Goal: Complete application form

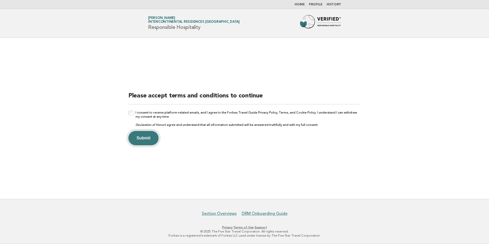
click at [152, 141] on button "Submit" at bounding box center [143, 138] width 30 height 14
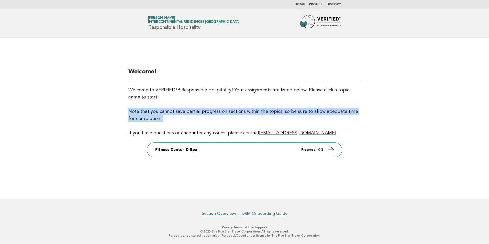
drag, startPoint x: 129, startPoint y: 112, endPoint x: 202, endPoint y: 125, distance: 74.7
click at [202, 125] on p "Welcome to VERIFIED™ Responsible Hospitality! Your assignments are listed below…" at bounding box center [244, 111] width 232 height 50
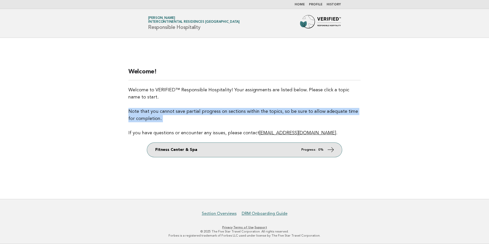
click at [333, 150] on icon at bounding box center [330, 149] width 7 height 7
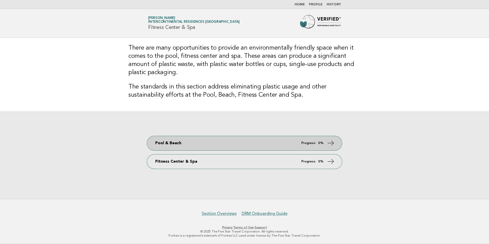
click at [332, 142] on icon at bounding box center [330, 142] width 7 height 7
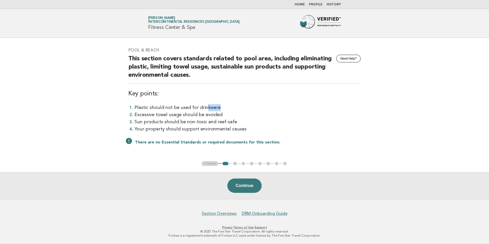
drag, startPoint x: 219, startPoint y: 105, endPoint x: 203, endPoint y: 105, distance: 16.4
click at [203, 105] on li "Plastic should not be used for drinkware" at bounding box center [247, 107] width 226 height 7
drag, startPoint x: 203, startPoint y: 105, endPoint x: 245, endPoint y: 104, distance: 41.7
click at [245, 104] on li "Plastic should not be used for drinkware" at bounding box center [247, 107] width 226 height 7
drag, startPoint x: 232, startPoint y: 106, endPoint x: 120, endPoint y: 109, distance: 112.0
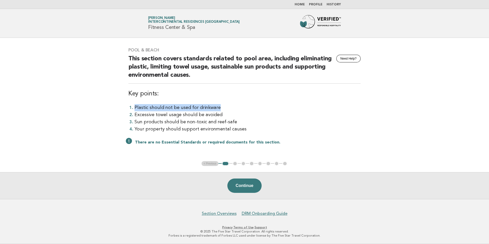
click at [120, 109] on main "Pool & Beach Need Help? This section covers standards related to pool area, inc…" at bounding box center [244, 118] width 489 height 161
click at [209, 108] on li "Plastic should not be used for drinkware" at bounding box center [247, 107] width 226 height 7
click at [233, 105] on li "Plastic should not be used for drinkware" at bounding box center [247, 107] width 226 height 7
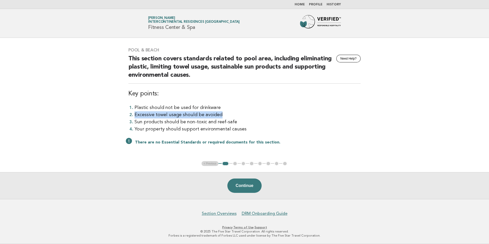
drag, startPoint x: 134, startPoint y: 116, endPoint x: 232, endPoint y: 118, distance: 98.5
click at [232, 118] on li "Excessive towel usage should be avoided" at bounding box center [247, 114] width 226 height 7
click at [332, 131] on li "Your property should support environmental causes" at bounding box center [247, 129] width 226 height 7
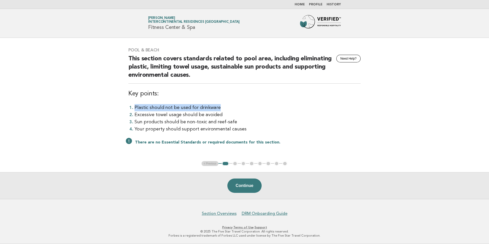
drag, startPoint x: 135, startPoint y: 107, endPoint x: 229, endPoint y: 111, distance: 94.7
click at [229, 111] on li "Plastic should not be used for drinkware" at bounding box center [247, 107] width 226 height 7
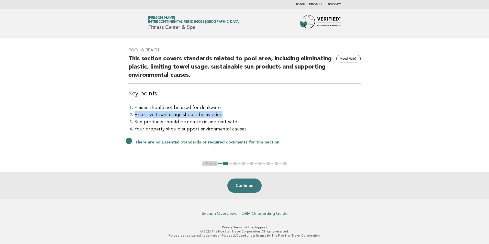
drag, startPoint x: 134, startPoint y: 115, endPoint x: 230, endPoint y: 117, distance: 95.4
click at [230, 117] on li "Excessive towel usage should be avoided" at bounding box center [247, 114] width 226 height 7
click at [135, 115] on li "Excessive towel usage should be avoided" at bounding box center [247, 114] width 226 height 7
drag, startPoint x: 135, startPoint y: 115, endPoint x: 235, endPoint y: 117, distance: 100.8
click at [235, 117] on li "Excessive towel usage should be avoided" at bounding box center [247, 114] width 226 height 7
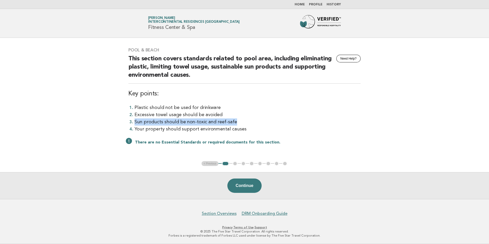
drag, startPoint x: 135, startPoint y: 122, endPoint x: 257, endPoint y: 121, distance: 122.0
click at [257, 121] on li "Sun products should be non-toxic and reef-safe" at bounding box center [247, 121] width 226 height 7
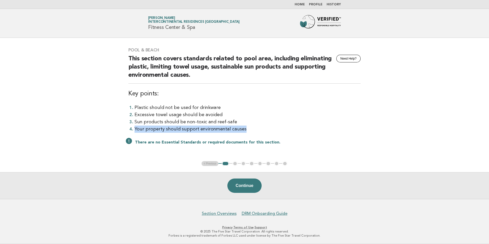
drag, startPoint x: 134, startPoint y: 130, endPoint x: 246, endPoint y: 131, distance: 112.3
click at [246, 131] on li "Your property should support environmental causes" at bounding box center [247, 129] width 226 height 7
click at [248, 184] on button "Continue" at bounding box center [244, 185] width 34 height 14
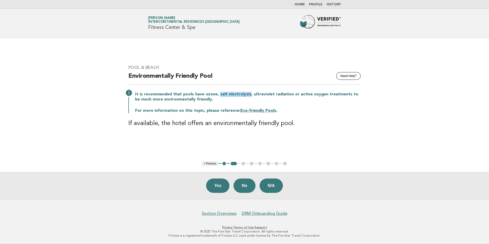
drag, startPoint x: 218, startPoint y: 94, endPoint x: 247, endPoint y: 95, distance: 28.9
click at [247, 95] on p "It is recommended that pools have ozone, salt electrolysis, ultraviolet radiati…" at bounding box center [248, 97] width 226 height 10
copy p "salt electrolysis"
drag, startPoint x: 250, startPoint y: 94, endPoint x: 287, endPoint y: 95, distance: 36.8
click at [287, 95] on p "It is recommended that pools have ozone, salt electrolysis, ultraviolet radiati…" at bounding box center [248, 97] width 226 height 10
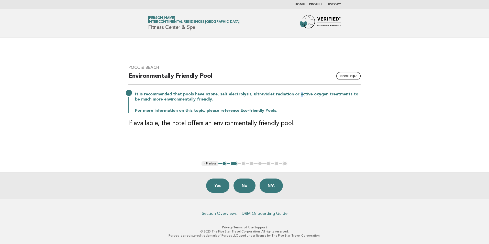
drag, startPoint x: 287, startPoint y: 95, endPoint x: 296, endPoint y: 94, distance: 9.2
click at [296, 94] on p "It is recommended that pools have ozone, salt electrolysis, ultraviolet radiati…" at bounding box center [248, 97] width 226 height 10
click at [294, 94] on p "It is recommended that pools have ozone, salt electrolysis, ultraviolet radiati…" at bounding box center [248, 97] width 226 height 10
drag, startPoint x: 294, startPoint y: 94, endPoint x: 295, endPoint y: 103, distance: 9.0
click at [295, 103] on div "It is recommended that pools have ozone, salt electrolysis, ultraviolet radiati…" at bounding box center [244, 102] width 232 height 23
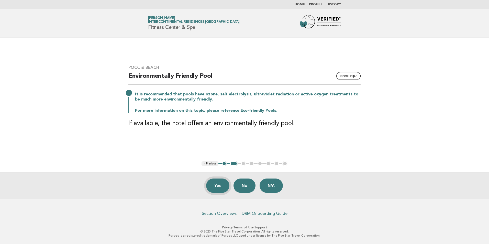
click at [218, 186] on button "Yes" at bounding box center [218, 185] width 24 height 14
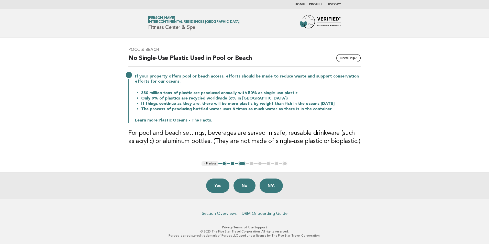
click at [218, 186] on button "Yes" at bounding box center [218, 185] width 24 height 14
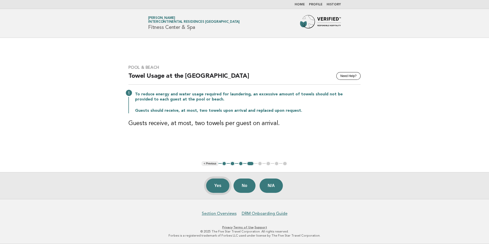
click at [216, 185] on button "Yes" at bounding box center [218, 185] width 24 height 14
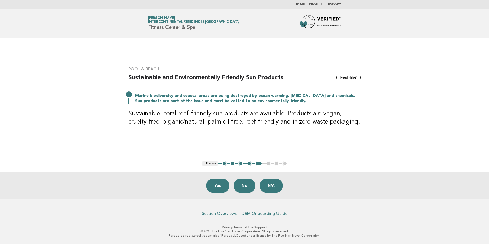
click at [216, 185] on button "Yes" at bounding box center [218, 185] width 24 height 14
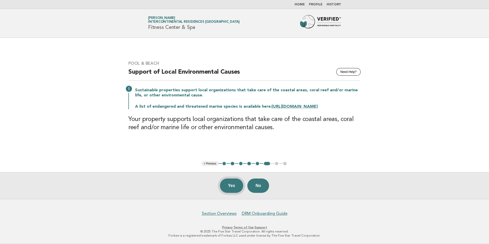
click at [237, 186] on button "Yes" at bounding box center [232, 185] width 24 height 14
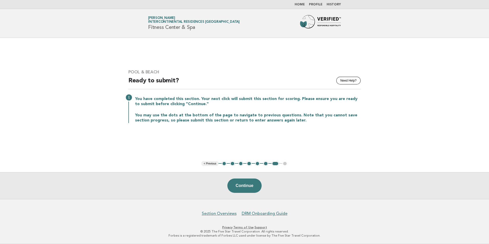
click at [237, 186] on button "Continue" at bounding box center [244, 185] width 34 height 14
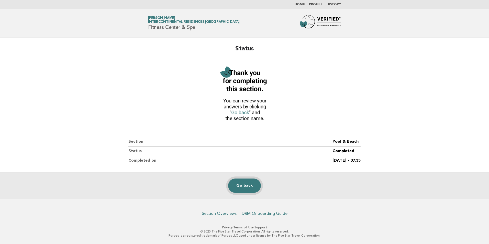
click at [249, 185] on link "Go back" at bounding box center [244, 185] width 33 height 14
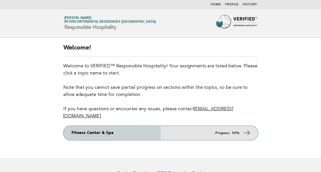
click at [248, 129] on icon at bounding box center [246, 132] width 7 height 7
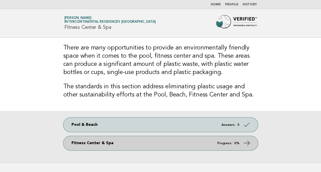
click at [244, 141] on icon at bounding box center [246, 143] width 7 height 7
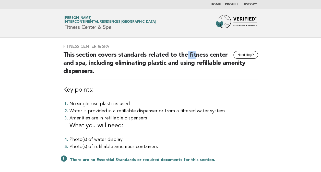
click at [195, 57] on h2 "This section covers standards related to the fitness center and spa, including …" at bounding box center [160, 65] width 195 height 29
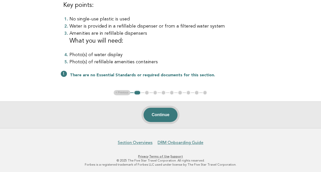
click at [165, 115] on button "Continue" at bounding box center [161, 115] width 34 height 14
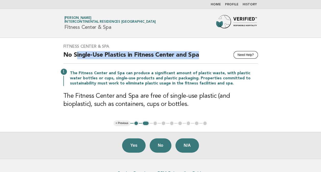
drag, startPoint x: 76, startPoint y: 53, endPoint x: 204, endPoint y: 57, distance: 127.9
click at [204, 57] on h2 "No Single-Use Plastics in Fitness Center and Spa" at bounding box center [160, 57] width 195 height 13
click at [113, 55] on h2 "No Single-Use Plastics in Fitness Center and Spa" at bounding box center [160, 57] width 195 height 13
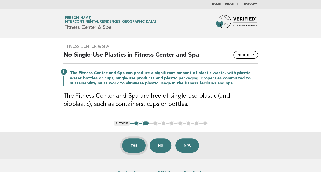
click at [137, 143] on button "Yes" at bounding box center [134, 146] width 24 height 14
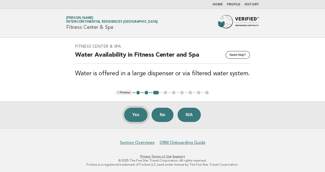
click at [134, 114] on button "Yes" at bounding box center [136, 115] width 24 height 14
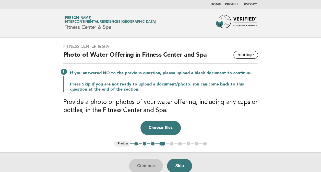
click at [151, 144] on button "3" at bounding box center [152, 143] width 5 height 5
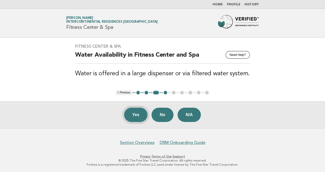
click at [132, 116] on button "Yes" at bounding box center [136, 115] width 24 height 14
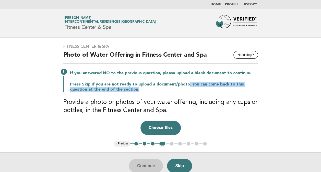
drag, startPoint x: 185, startPoint y: 85, endPoint x: 255, endPoint y: 90, distance: 70.0
click at [255, 90] on p "Press Skip if you are not ready to upload a document/photo. You can come back t…" at bounding box center [164, 87] width 188 height 10
click at [181, 165] on button "Skip" at bounding box center [179, 166] width 25 height 14
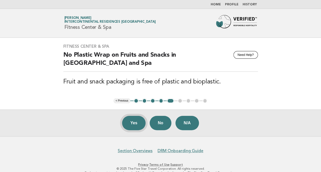
click at [139, 119] on button "Yes" at bounding box center [134, 123] width 24 height 14
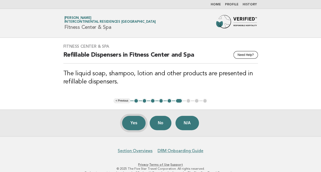
click at [134, 127] on button "Yes" at bounding box center [134, 123] width 24 height 14
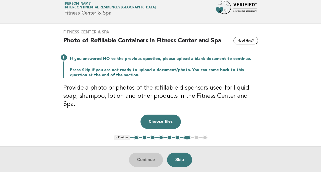
scroll to position [26, 0]
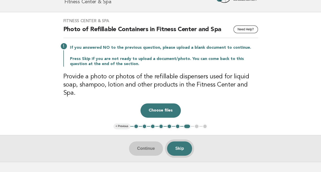
click at [179, 143] on button "Skip" at bounding box center [179, 149] width 25 height 14
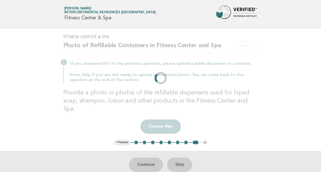
scroll to position [0, 0]
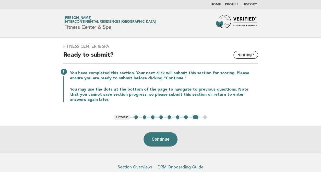
click at [161, 117] on button "4" at bounding box center [161, 117] width 5 height 5
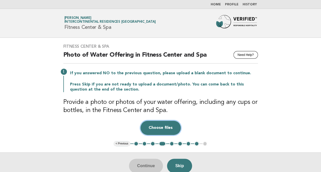
click at [156, 129] on button "Choose files" at bounding box center [161, 128] width 40 height 14
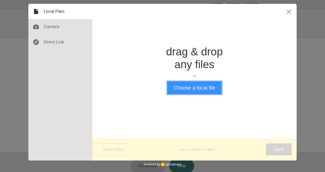
click at [189, 90] on button "Choose a local file" at bounding box center [194, 87] width 54 height 13
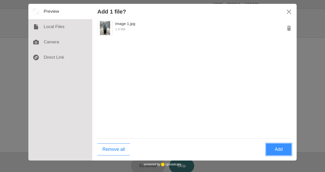
click at [282, 148] on button "Add" at bounding box center [279, 150] width 26 height 12
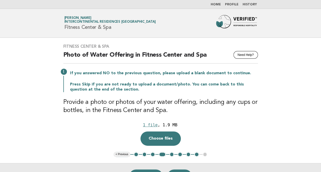
click at [181, 155] on button "6" at bounding box center [180, 154] width 5 height 5
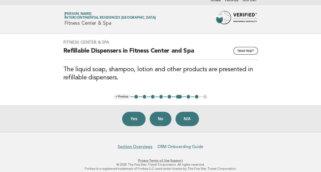
scroll to position [8, 0]
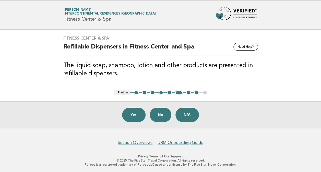
click at [187, 93] on button "7" at bounding box center [188, 92] width 5 height 5
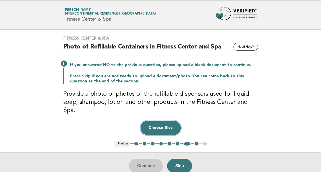
click at [160, 121] on button "Choose files" at bounding box center [161, 128] width 40 height 14
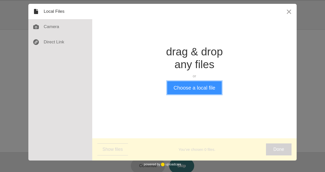
click at [186, 83] on button "Choose a local file" at bounding box center [194, 87] width 54 height 13
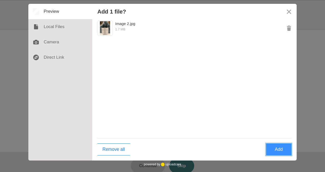
click at [279, 147] on button "Add" at bounding box center [279, 150] width 26 height 12
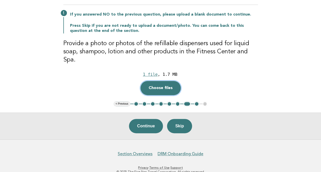
scroll to position [59, 0]
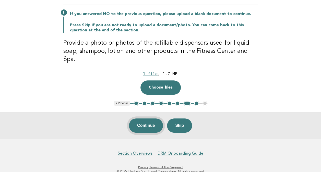
click at [150, 120] on button "Continue" at bounding box center [146, 126] width 34 height 14
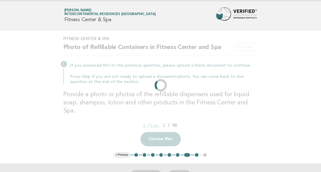
scroll to position [0, 0]
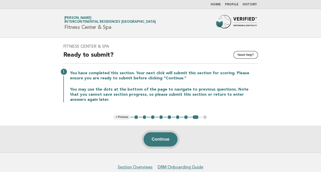
click at [160, 143] on button "Continue" at bounding box center [161, 139] width 34 height 14
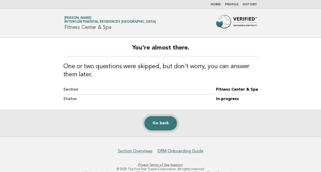
click at [159, 123] on link "Go back" at bounding box center [160, 123] width 33 height 14
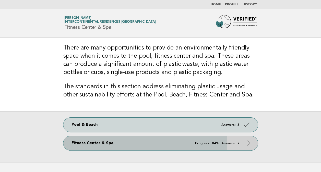
click at [225, 143] on em "Answers:" at bounding box center [229, 143] width 14 height 3
click at [249, 142] on icon at bounding box center [246, 143] width 7 height 7
click at [100, 144] on link "Fitness Center & Spa Progress: 84% Answers: 7" at bounding box center [160, 143] width 195 height 14
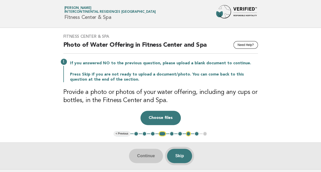
scroll to position [26, 0]
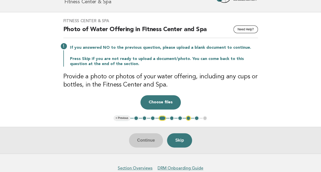
click at [166, 116] on ul "< Previous 1 2 3 4 5 6 7 8 9" at bounding box center [161, 118] width 94 height 5
click at [163, 117] on button "4" at bounding box center [162, 118] width 7 height 5
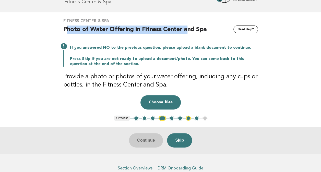
drag, startPoint x: 66, startPoint y: 29, endPoint x: 186, endPoint y: 29, distance: 119.2
click at [186, 29] on h2 "Photo of Water Offering in Fitness Center and Spa" at bounding box center [160, 32] width 195 height 13
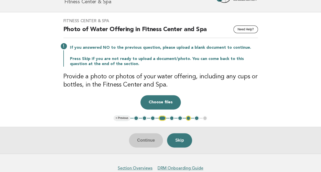
click at [213, 93] on div "Fitness Center & Spa Need Help? Photo of Water Offering in Fitness Center and S…" at bounding box center [160, 64] width 207 height 104
drag, startPoint x: 151, startPoint y: 145, endPoint x: 161, endPoint y: 97, distance: 49.0
click at [161, 97] on main "Fitness Center & Spa Need Help? Photo of Water Offering in Fitness Center and S…" at bounding box center [160, 83] width 321 height 142
click at [161, 98] on button "Choose files" at bounding box center [161, 102] width 40 height 14
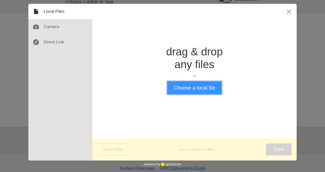
click at [180, 84] on button "Choose a local file" at bounding box center [194, 87] width 54 height 13
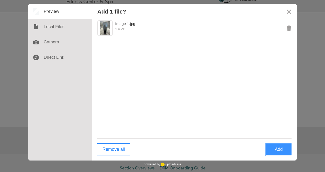
click at [285, 150] on button "Add" at bounding box center [279, 150] width 26 height 12
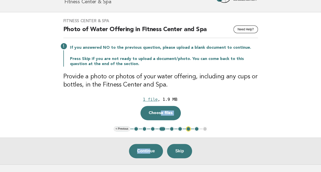
click at [190, 129] on button "7" at bounding box center [188, 129] width 5 height 5
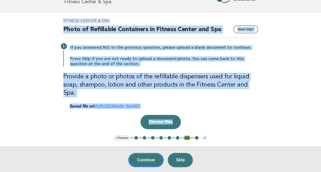
click at [219, 117] on div "Drop a file here Choose files Cancel Remove" at bounding box center [160, 122] width 195 height 14
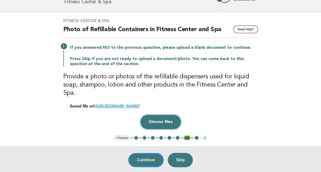
click at [174, 115] on button "Choose files" at bounding box center [161, 122] width 40 height 14
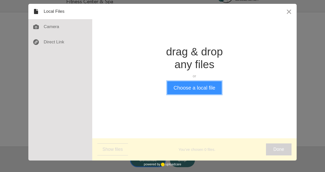
click at [198, 85] on button "Choose a local file" at bounding box center [194, 87] width 54 height 13
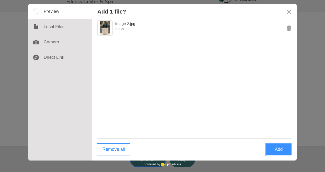
click at [279, 148] on button "Add" at bounding box center [279, 150] width 26 height 12
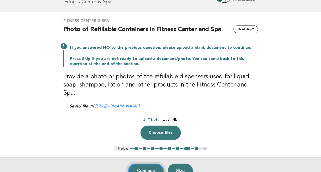
click at [149, 165] on button "Continue" at bounding box center [146, 171] width 36 height 14
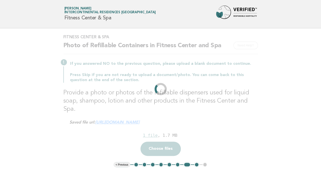
scroll to position [0, 0]
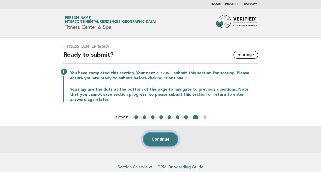
click at [167, 139] on button "Continue" at bounding box center [161, 139] width 36 height 14
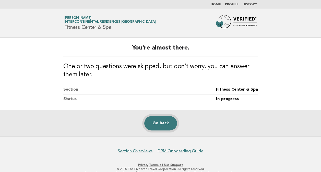
click at [157, 122] on link "Go back" at bounding box center [160, 123] width 33 height 14
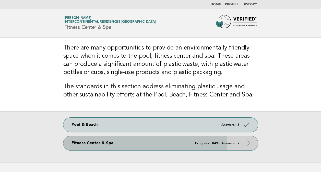
click at [243, 140] on icon at bounding box center [246, 143] width 7 height 7
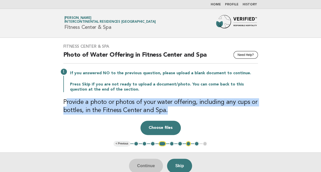
drag, startPoint x: 66, startPoint y: 100, endPoint x: 189, endPoint y: 108, distance: 123.2
click at [189, 108] on h3 "Provide a photo or photos of your water offering, including any cups or bottles…" at bounding box center [160, 106] width 195 height 16
drag, startPoint x: 189, startPoint y: 108, endPoint x: 237, endPoint y: 114, distance: 47.9
click at [237, 114] on h3 "Provide a photo or photos of your water offering, including any cups or bottles…" at bounding box center [160, 106] width 195 height 16
click at [162, 129] on button "Choose files" at bounding box center [161, 128] width 40 height 14
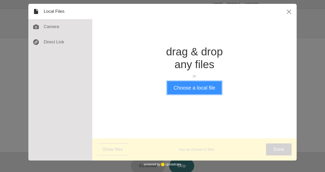
click at [193, 91] on button "Choose a local file" at bounding box center [194, 87] width 54 height 13
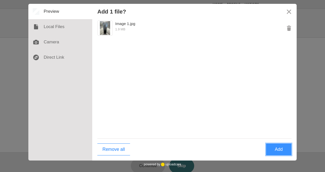
click at [283, 150] on button "Add" at bounding box center [279, 150] width 26 height 12
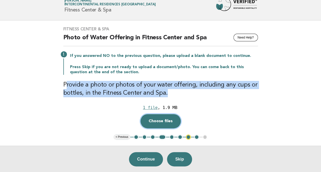
scroll to position [26, 0]
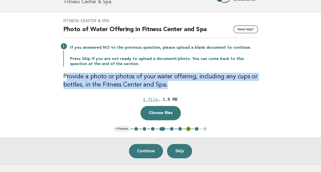
click at [190, 129] on button "7" at bounding box center [188, 129] width 5 height 5
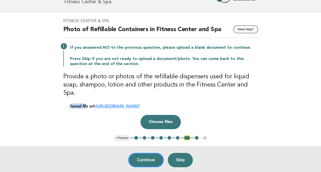
drag, startPoint x: 72, startPoint y: 98, endPoint x: 85, endPoint y: 96, distance: 13.2
click at [85, 104] on div "Saved file url: https://be0idi9hwh.ucarecd.net/d4ff6921-3d2a-4968-989c-c95250f5…" at bounding box center [164, 106] width 189 height 5
drag, startPoint x: 85, startPoint y: 96, endPoint x: 104, endPoint y: 98, distance: 18.2
click at [104, 104] on link "https://be0idi9hwh.ucarecd.net/d4ff6921-3d2a-4968-989c-c95250f5e8d6~1/" at bounding box center [117, 106] width 44 height 5
click at [164, 115] on button "Choose files" at bounding box center [161, 122] width 40 height 14
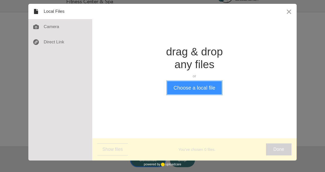
click at [190, 91] on button "Choose a local file" at bounding box center [194, 87] width 54 height 13
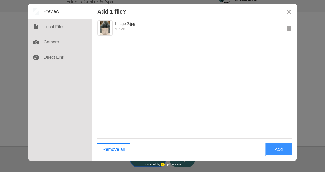
click at [279, 150] on button "Add" at bounding box center [279, 150] width 26 height 12
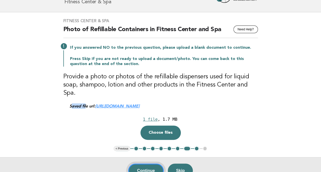
click at [160, 165] on button "Continue" at bounding box center [146, 171] width 36 height 14
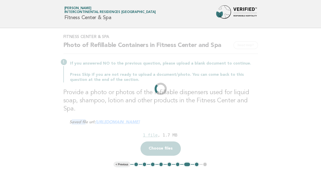
scroll to position [0, 0]
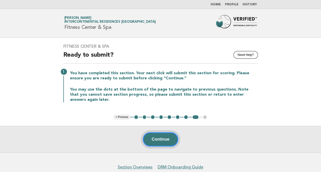
click at [165, 139] on button "Continue" at bounding box center [161, 139] width 36 height 14
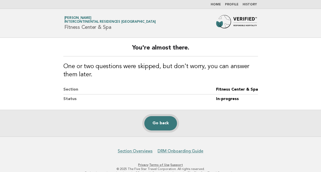
click at [169, 127] on link "Go back" at bounding box center [160, 123] width 33 height 14
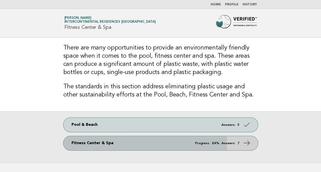
click at [99, 140] on link "Fitness Center & Spa Progress: 84% Answers: 7" at bounding box center [160, 143] width 195 height 14
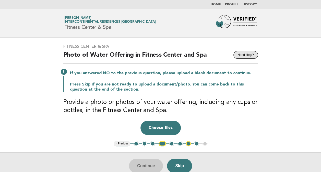
click at [246, 54] on button "Need Help?" at bounding box center [246, 55] width 24 height 8
click at [122, 143] on button "< Previous" at bounding box center [122, 143] width 17 height 5
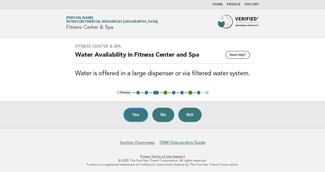
click at [174, 93] on button "5" at bounding box center [173, 92] width 5 height 5
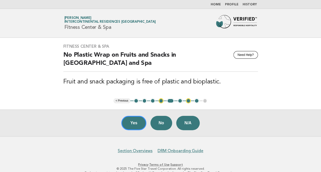
click at [161, 100] on button "4" at bounding box center [161, 100] width 5 height 5
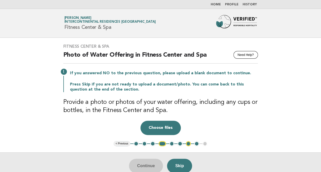
click at [136, 144] on button "1" at bounding box center [136, 143] width 5 height 5
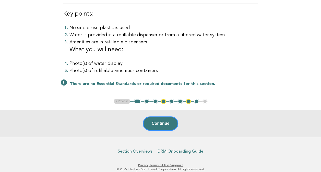
scroll to position [77, 0]
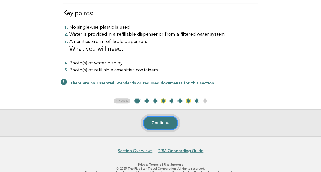
click at [157, 123] on button "Continue" at bounding box center [161, 123] width 36 height 14
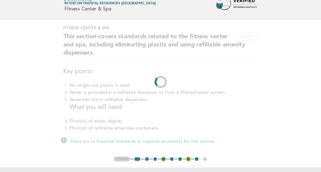
scroll to position [0, 0]
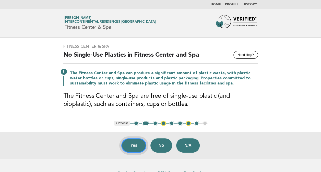
click at [137, 146] on button "Yes" at bounding box center [133, 146] width 25 height 14
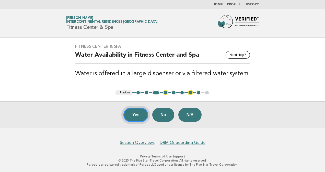
click at [139, 114] on button "Yes" at bounding box center [136, 115] width 25 height 14
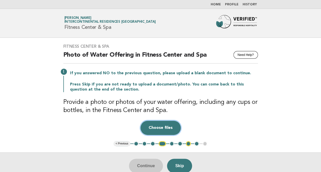
click at [159, 131] on button "Choose files" at bounding box center [161, 128] width 40 height 14
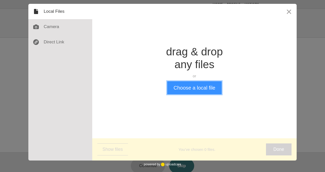
click at [205, 90] on button "Choose a local file" at bounding box center [194, 87] width 54 height 13
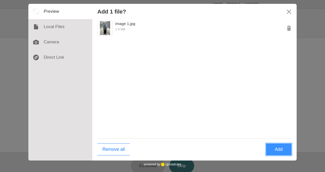
click at [279, 151] on button "Add" at bounding box center [279, 150] width 26 height 12
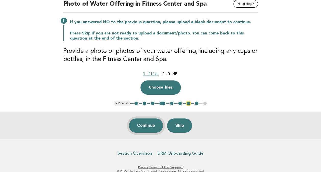
click at [155, 127] on button "Continue" at bounding box center [146, 126] width 34 height 14
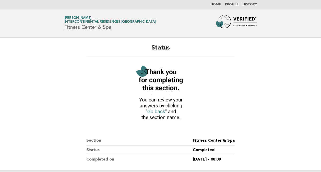
click at [213, 4] on link "Home" at bounding box center [216, 4] width 10 height 3
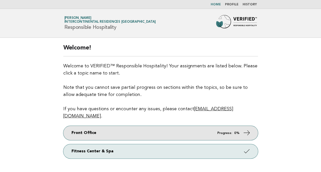
click at [238, 132] on strong "0%" at bounding box center [236, 133] width 5 height 3
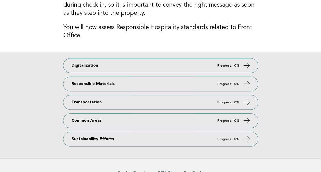
scroll to position [26, 0]
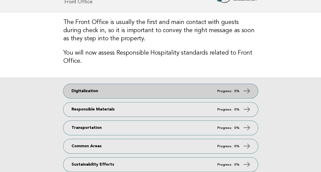
click at [247, 90] on icon at bounding box center [246, 90] width 7 height 7
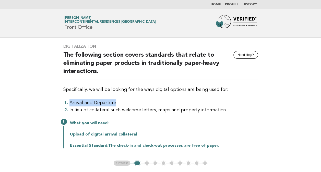
drag, startPoint x: 69, startPoint y: 102, endPoint x: 114, endPoint y: 102, distance: 45.0
click at [114, 102] on li "Arrival and Departure" at bounding box center [164, 102] width 189 height 7
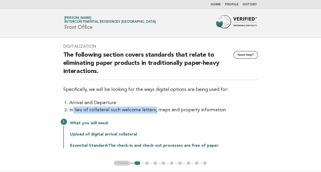
drag, startPoint x: 72, startPoint y: 110, endPoint x: 153, endPoint y: 111, distance: 80.8
click at [153, 111] on li "In lieu of collateral such welcome letters, maps and property information" at bounding box center [164, 110] width 189 height 7
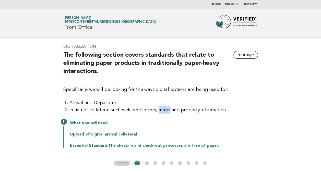
drag, startPoint x: 153, startPoint y: 111, endPoint x: 165, endPoint y: 111, distance: 12.3
click at [165, 111] on li "In lieu of collateral such welcome letters, maps and property information" at bounding box center [164, 110] width 189 height 7
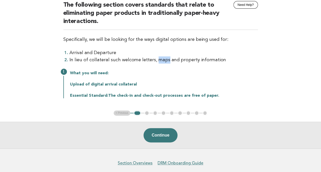
scroll to position [51, 0]
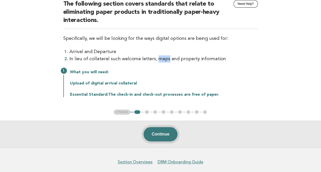
click at [164, 135] on button "Continue" at bounding box center [161, 134] width 34 height 14
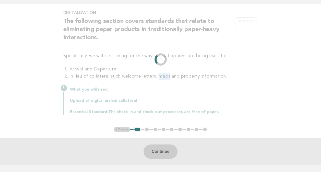
scroll to position [0, 0]
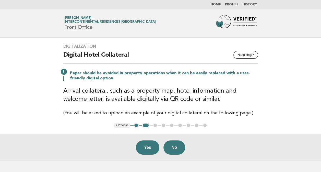
click at [136, 126] on button "1" at bounding box center [136, 125] width 5 height 5
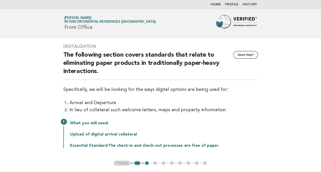
scroll to position [51, 0]
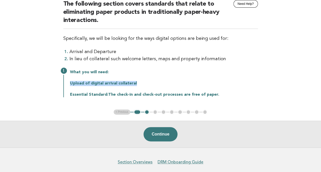
drag, startPoint x: 70, startPoint y: 83, endPoint x: 138, endPoint y: 82, distance: 67.8
click at [138, 82] on p "Upload of digital arrival collateral" at bounding box center [164, 83] width 188 height 5
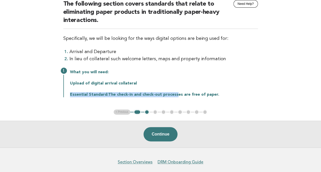
drag, startPoint x: 70, startPoint y: 94, endPoint x: 175, endPoint y: 94, distance: 104.6
click at [175, 94] on p "Essential Standard: The check-in and check-out processes are free of paper." at bounding box center [164, 94] width 188 height 5
click at [177, 94] on p "Essential Standard: The check-in and check-out processes are free of paper." at bounding box center [164, 94] width 188 height 5
click at [146, 112] on button "2" at bounding box center [146, 112] width 5 height 5
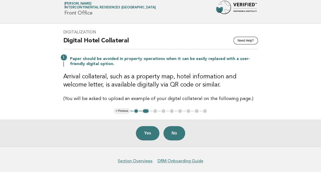
scroll to position [7, 0]
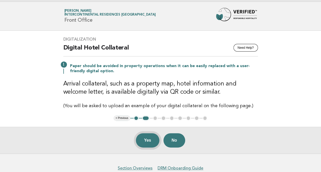
click at [152, 141] on button "Yes" at bounding box center [148, 140] width 24 height 14
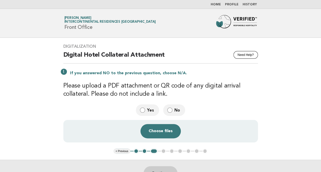
scroll to position [26, 0]
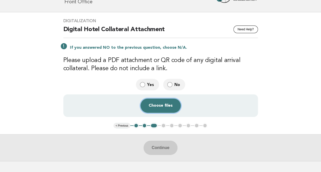
click at [156, 103] on button "Choose files" at bounding box center [161, 106] width 40 height 14
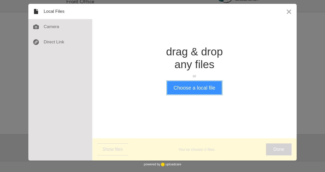
click at [182, 90] on button "Choose a local file" at bounding box center [194, 87] width 54 height 13
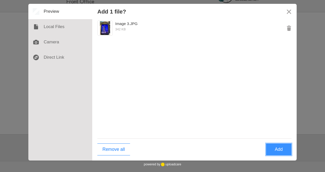
click at [274, 146] on button "Add" at bounding box center [279, 150] width 26 height 12
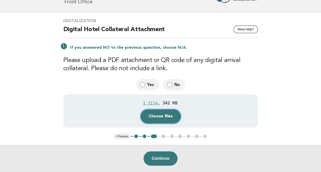
click at [156, 118] on button "Choose files" at bounding box center [161, 116] width 40 height 14
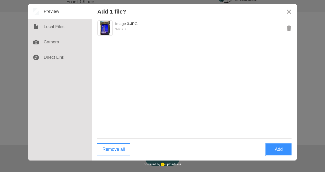
click at [276, 146] on button "Add" at bounding box center [279, 150] width 26 height 12
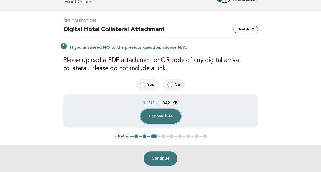
click at [162, 116] on button "Choose files" at bounding box center [161, 116] width 40 height 14
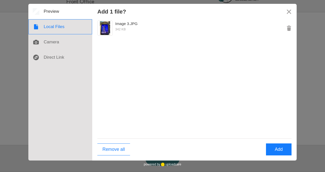
click at [53, 26] on div at bounding box center [60, 26] width 64 height 15
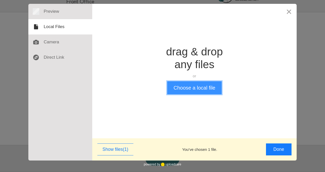
click at [177, 89] on button "Choose a local file" at bounding box center [194, 87] width 54 height 13
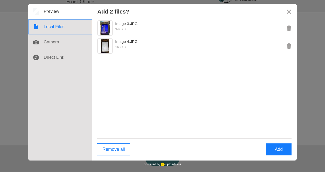
click at [59, 26] on div at bounding box center [60, 26] width 64 height 15
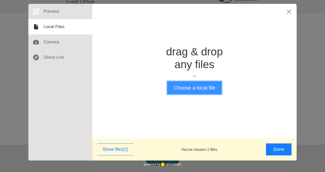
click at [192, 88] on button "Choose a local file" at bounding box center [194, 87] width 54 height 13
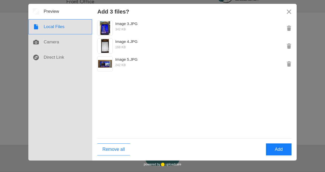
click at [52, 21] on div at bounding box center [60, 26] width 64 height 15
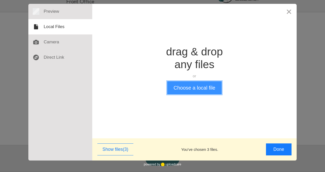
click at [208, 90] on button "Choose a local file" at bounding box center [194, 87] width 54 height 13
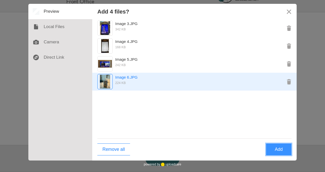
click at [104, 85] on img "Preview Image 6.JPG" at bounding box center [105, 82] width 10 height 14
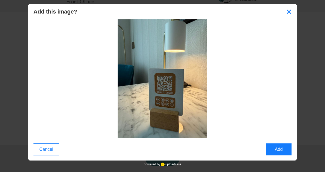
click at [293, 9] on button "Close" at bounding box center [289, 11] width 15 height 15
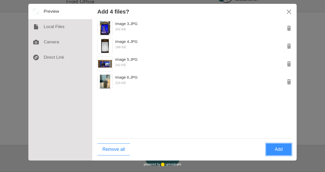
drag, startPoint x: 286, startPoint y: 152, endPoint x: 278, endPoint y: 151, distance: 8.5
click at [286, 152] on button "Add" at bounding box center [279, 150] width 26 height 12
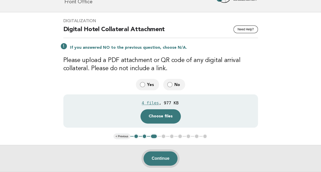
click at [167, 158] on button "Continue" at bounding box center [161, 159] width 34 height 14
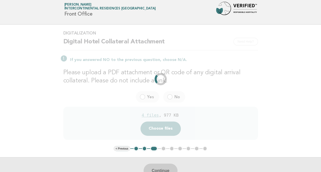
scroll to position [0, 0]
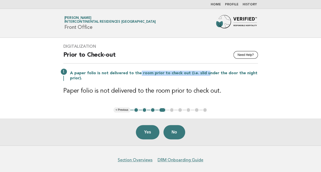
drag, startPoint x: 139, startPoint y: 72, endPoint x: 207, endPoint y: 72, distance: 68.8
click at [207, 72] on p "A paper folio is not delivered to the room prior to check out (i.e. slid under …" at bounding box center [164, 76] width 188 height 10
click at [118, 82] on div "Digitalization Need Help? Prior to Check-out A paper folio is not delivered to …" at bounding box center [160, 73] width 207 height 70
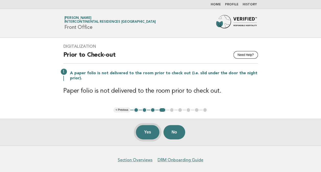
click at [144, 131] on button "Yes" at bounding box center [148, 132] width 24 height 14
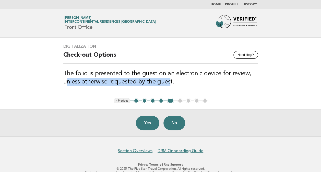
drag, startPoint x: 68, startPoint y: 82, endPoint x: 169, endPoint y: 81, distance: 101.3
click at [169, 81] on h3 "The folio is presented to the guest on an electronic device for review, unless …" at bounding box center [160, 78] width 195 height 16
drag, startPoint x: 169, startPoint y: 81, endPoint x: 148, endPoint y: 119, distance: 43.2
click at [148, 119] on button "Yes" at bounding box center [148, 123] width 24 height 14
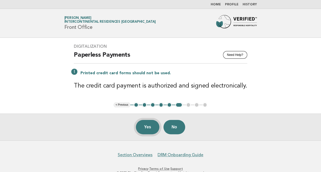
click at [150, 129] on button "Yes" at bounding box center [148, 127] width 24 height 14
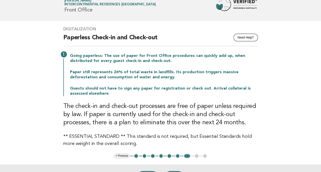
scroll to position [26, 0]
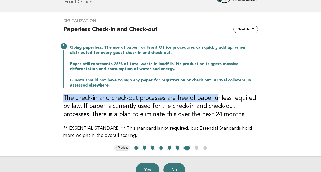
drag, startPoint x: 61, startPoint y: 99, endPoint x: 216, endPoint y: 98, distance: 154.7
click at [216, 98] on div "Digitalization Need Help? Paperless Check-in and Check-out Going paperless: The…" at bounding box center [160, 78] width 207 height 133
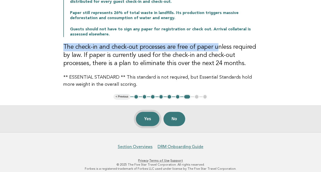
click at [148, 116] on button "Yes" at bounding box center [148, 119] width 24 height 14
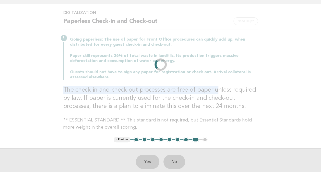
scroll to position [0, 0]
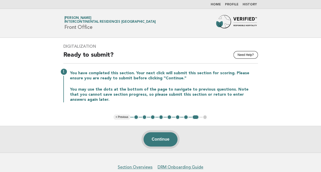
click at [156, 139] on button "Continue" at bounding box center [161, 139] width 34 height 14
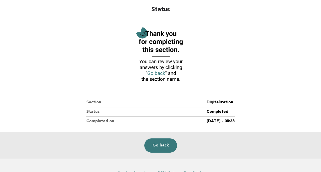
scroll to position [69, 0]
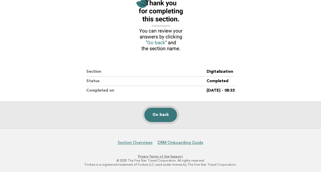
click at [170, 120] on link "Go back" at bounding box center [160, 115] width 33 height 14
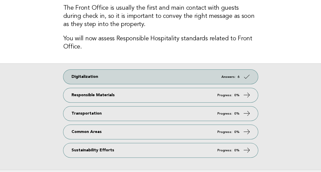
scroll to position [77, 0]
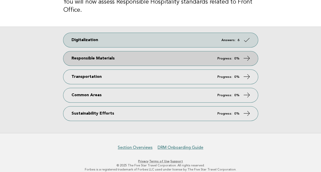
click at [170, 57] on link "Responsible Materials Progress: 0%" at bounding box center [160, 58] width 195 height 14
drag, startPoint x: 170, startPoint y: 59, endPoint x: 139, endPoint y: 61, distance: 31.3
click at [139, 61] on link "Responsible Materials Progress: 0%" at bounding box center [160, 58] width 195 height 14
click at [245, 59] on icon at bounding box center [246, 58] width 7 height 7
click at [196, 57] on link "Responsible Materials Progress: 0%" at bounding box center [160, 58] width 195 height 14
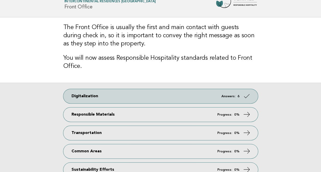
scroll to position [51, 0]
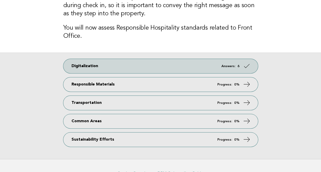
scroll to position [51, 0]
